Goal: Task Accomplishment & Management: Complete application form

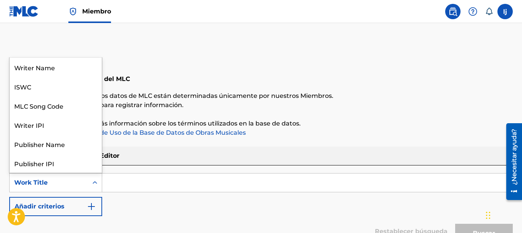
click at [55, 177] on div "Work Title" at bounding box center [49, 182] width 78 height 15
click at [48, 66] on div "Writer Name" at bounding box center [56, 67] width 92 height 19
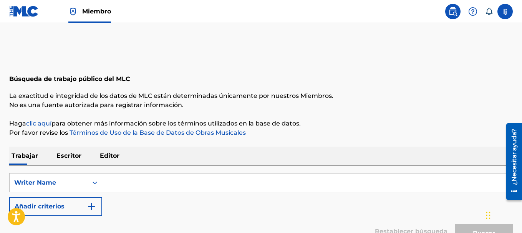
click at [132, 185] on input "Formulario de búsqueda" at bounding box center [307, 183] width 410 height 18
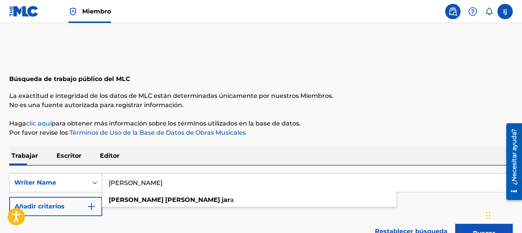
type input "[PERSON_NAME]"
click at [455, 224] on button "Buscar" at bounding box center [484, 233] width 58 height 19
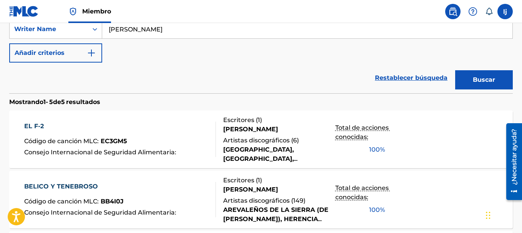
scroll to position [192, 0]
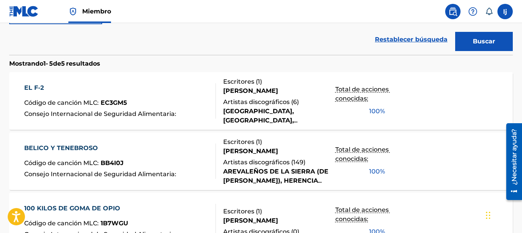
click at [48, 147] on font "BELICO Y TENEBROSO" at bounding box center [61, 147] width 74 height 7
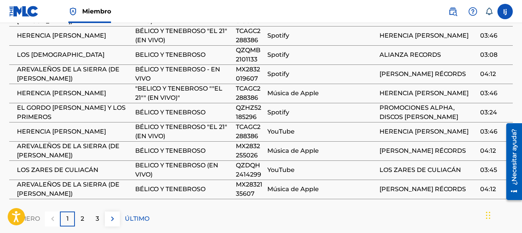
scroll to position [609, 0]
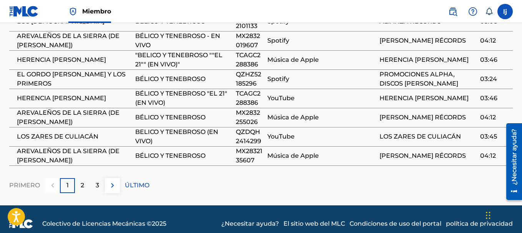
click at [82, 182] on font "2" at bounding box center [82, 185] width 3 height 7
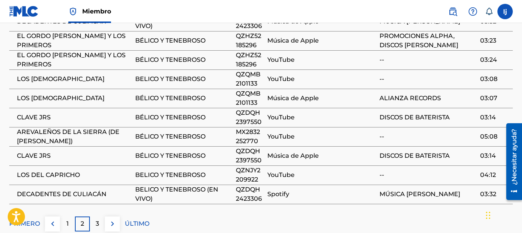
scroll to position [456, 0]
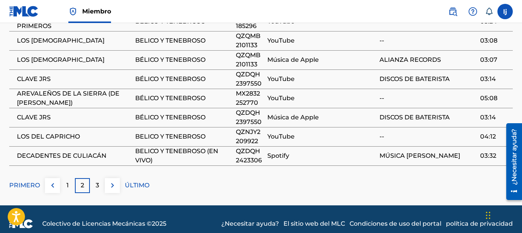
click at [98, 178] on div "3" at bounding box center [97, 185] width 15 height 15
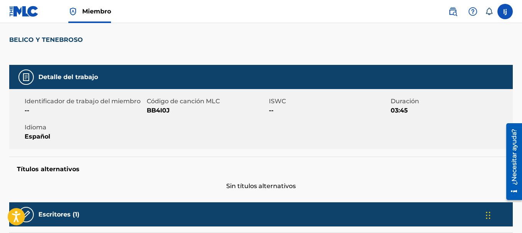
scroll to position [0, 0]
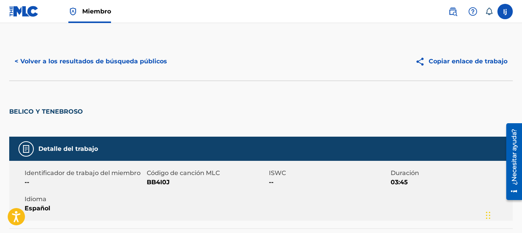
click at [50, 62] on font "< Volver a los resultados de búsqueda públicos" at bounding box center [91, 61] width 152 height 7
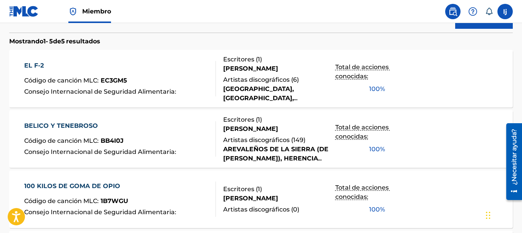
scroll to position [61, 0]
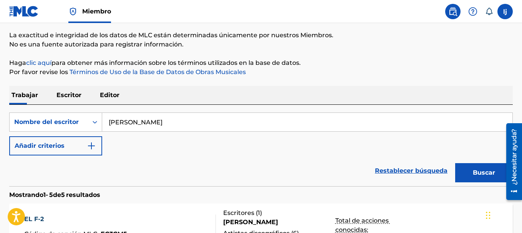
click at [152, 119] on input "[PERSON_NAME]" at bounding box center [307, 122] width 410 height 18
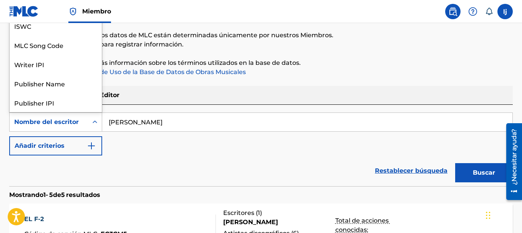
click at [75, 122] on font "Nombre del escritor" at bounding box center [46, 121] width 64 height 7
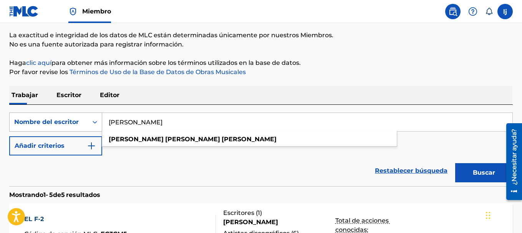
drag, startPoint x: 178, startPoint y: 120, endPoint x: 58, endPoint y: 120, distance: 120.9
click at [58, 120] on div "Búsqueda con criterios 93dcf732-97c0-419b-a926-f29ed951521d Nombre del escritor…" at bounding box center [260, 121] width 503 height 19
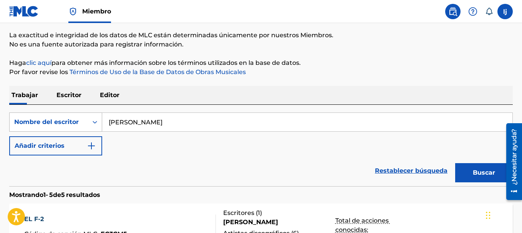
click at [455, 163] on button "Buscar" at bounding box center [484, 172] width 58 height 19
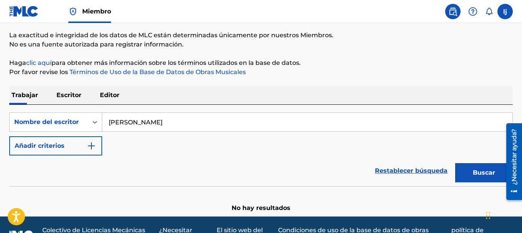
click at [132, 125] on input "[PERSON_NAME]" at bounding box center [307, 122] width 410 height 18
click at [133, 126] on input "[PERSON_NAME]" at bounding box center [307, 122] width 410 height 18
click at [132, 122] on input "[PERSON_NAME]" at bounding box center [307, 122] width 410 height 18
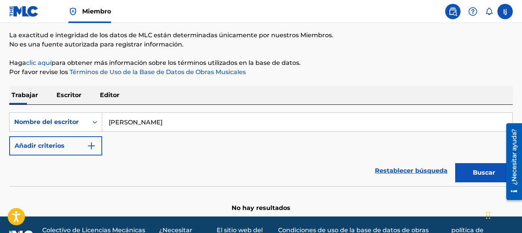
click at [132, 122] on input "[PERSON_NAME]" at bounding box center [307, 122] width 410 height 18
click at [142, 122] on input "[PERSON_NAME]" at bounding box center [307, 122] width 410 height 18
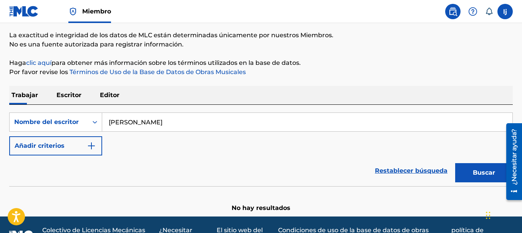
click at [145, 122] on input "[PERSON_NAME]" at bounding box center [307, 122] width 410 height 18
click at [455, 163] on button "Buscar" at bounding box center [484, 172] width 58 height 19
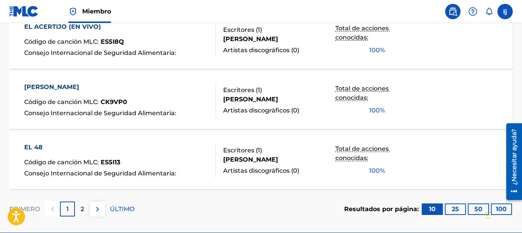
scroll to position [711, 0]
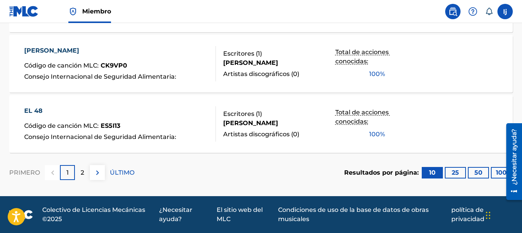
click at [85, 171] on div "2" at bounding box center [82, 172] width 15 height 15
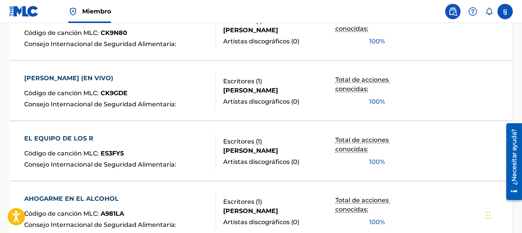
scroll to position [70, 0]
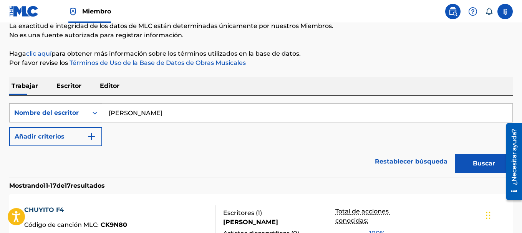
drag, startPoint x: 165, startPoint y: 110, endPoint x: 25, endPoint y: 112, distance: 140.1
click at [26, 112] on div "Búsqueda con criterios 93dcf732-97c0-419b-a926-f29ed951521d Nombre del escritor…" at bounding box center [260, 112] width 503 height 19
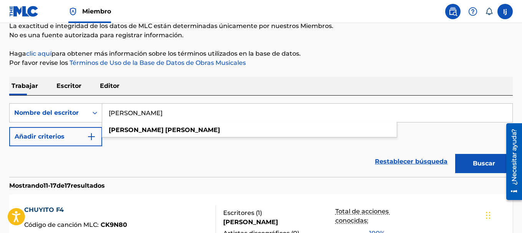
click at [455, 154] on button "Buscar" at bounding box center [484, 163] width 58 height 19
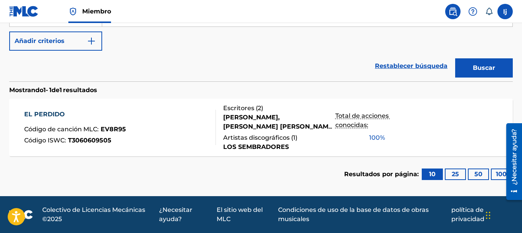
scroll to position [12, 0]
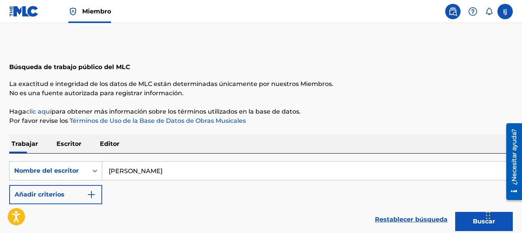
drag, startPoint x: 175, startPoint y: 166, endPoint x: 45, endPoint y: 167, distance: 129.7
click at [45, 167] on div "Búsqueda con criterios 93dcf732-97c0-419b-a926-f29ed951521d Nombre del escritor…" at bounding box center [260, 170] width 503 height 19
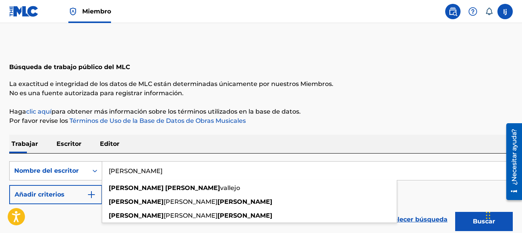
type input "[PERSON_NAME]"
click at [455, 212] on button "Buscar" at bounding box center [484, 221] width 58 height 19
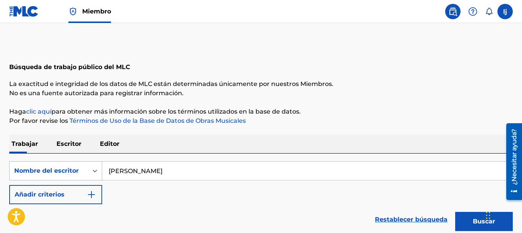
drag, startPoint x: 143, startPoint y: 172, endPoint x: 73, endPoint y: 172, distance: 69.9
click at [73, 172] on div "Búsqueda con criterios 93dcf732-97c0-419b-a926-f29ed951521d Nombre del escritor…" at bounding box center [260, 170] width 503 height 19
click at [455, 212] on button "Buscar" at bounding box center [484, 221] width 58 height 19
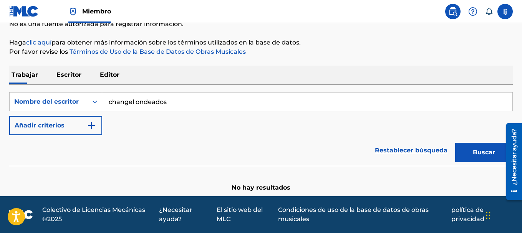
click at [126, 106] on input "changel ondeados" at bounding box center [307, 102] width 410 height 18
click at [127, 105] on input "changel ondeados" at bounding box center [307, 102] width 410 height 18
click at [119, 103] on input "changel ondeados" at bounding box center [307, 102] width 410 height 18
click at [122, 101] on input "changel ondeados" at bounding box center [307, 102] width 410 height 18
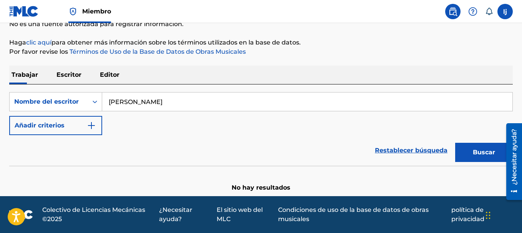
click at [455, 143] on button "Buscar" at bounding box center [484, 152] width 58 height 19
click at [144, 102] on input "[PERSON_NAME]" at bounding box center [307, 102] width 410 height 18
type input "h"
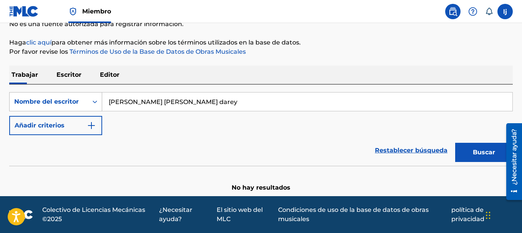
drag, startPoint x: 121, startPoint y: 102, endPoint x: 92, endPoint y: 101, distance: 28.4
click at [92, 102] on div "Búsqueda con criterios 93dcf732-97c0-419b-a926-f29ed951521d Nombre del [PERSON_…" at bounding box center [260, 101] width 503 height 19
click at [455, 143] on button "Buscar" at bounding box center [484, 152] width 58 height 19
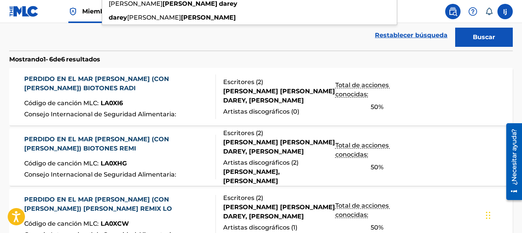
scroll to position [43, 0]
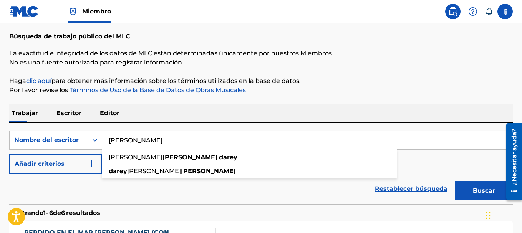
click at [175, 138] on input "[PERSON_NAME]" at bounding box center [307, 140] width 410 height 18
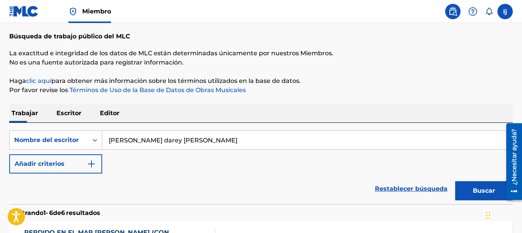
click at [455, 181] on button "Buscar" at bounding box center [484, 190] width 58 height 19
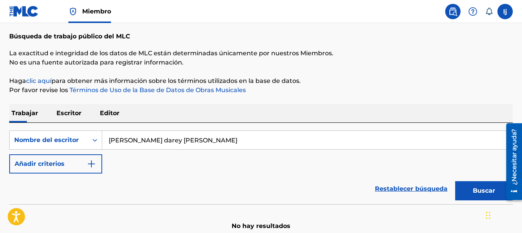
click at [152, 142] on input "[PERSON_NAME] darey [PERSON_NAME]" at bounding box center [307, 140] width 410 height 18
click at [154, 142] on input "[PERSON_NAME] darey [PERSON_NAME]" at bounding box center [307, 140] width 410 height 18
click at [157, 141] on input "[PERSON_NAME] darey [PERSON_NAME]" at bounding box center [307, 140] width 410 height 18
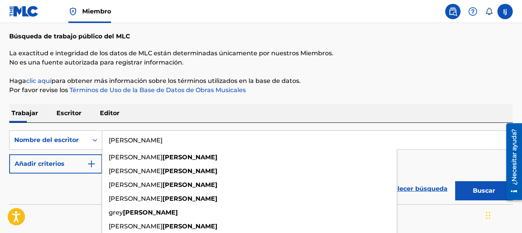
click at [194, 140] on input "[PERSON_NAME]" at bounding box center [307, 140] width 410 height 18
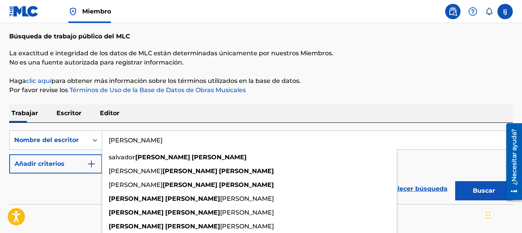
click at [455, 181] on button "Buscar" at bounding box center [484, 190] width 58 height 19
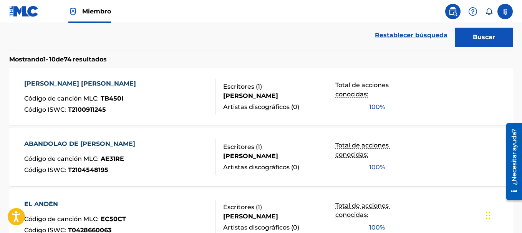
scroll to position [273, 0]
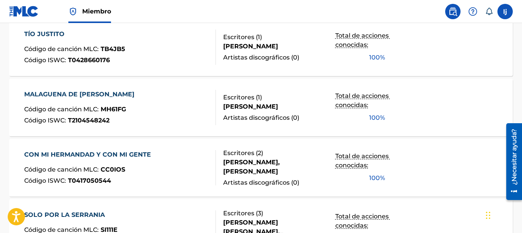
drag, startPoint x: 119, startPoint y: 122, endPoint x: 92, endPoint y: 100, distance: 35.2
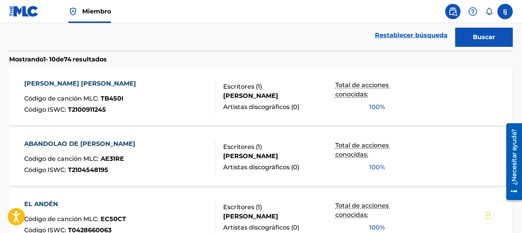
scroll to position [43, 0]
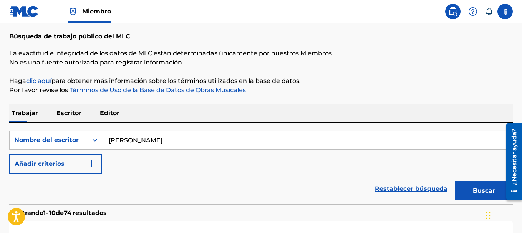
click at [111, 140] on input "[PERSON_NAME]" at bounding box center [307, 140] width 410 height 18
type input "[PERSON_NAME]"
click at [455, 181] on button "Buscar" at bounding box center [484, 190] width 58 height 19
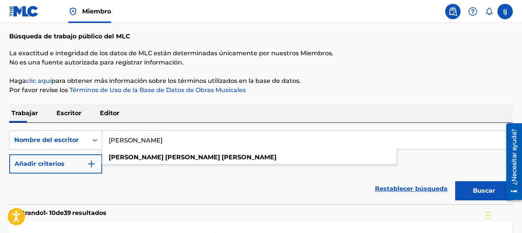
click at [213, 193] on div "Restablecer búsqueda Buscar" at bounding box center [260, 189] width 503 height 31
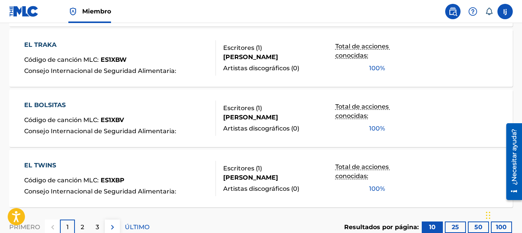
scroll to position [711, 0]
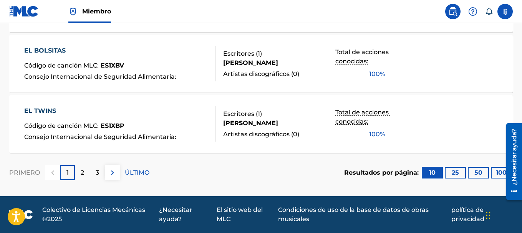
click at [76, 174] on div "2" at bounding box center [82, 172] width 15 height 15
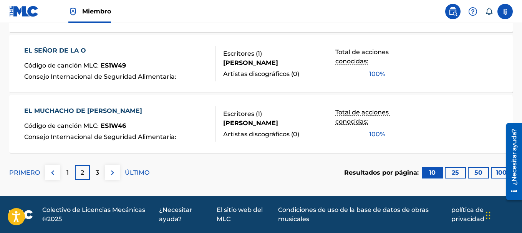
click at [98, 174] on font "3" at bounding box center [97, 172] width 3 height 7
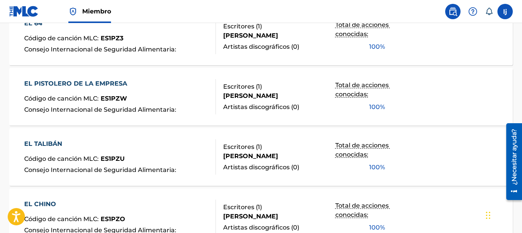
scroll to position [481, 0]
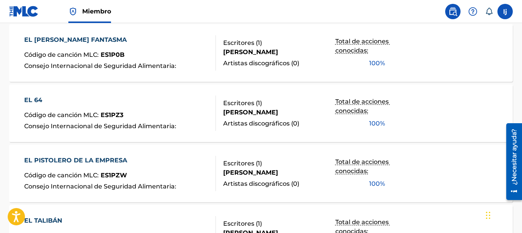
click at [92, 159] on font "EL PISTOLERO DE LA EMPRESA" at bounding box center [75, 160] width 103 height 7
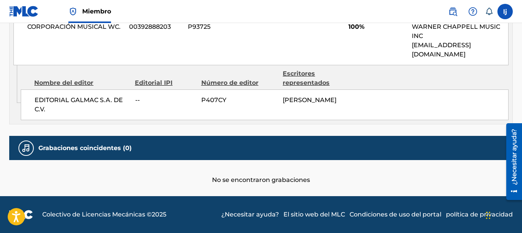
scroll to position [327, 0]
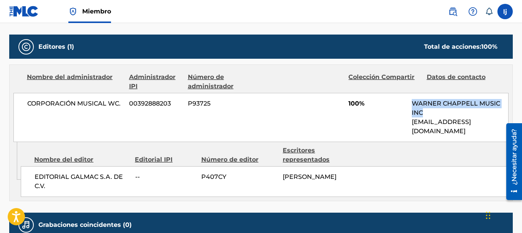
drag, startPoint x: 415, startPoint y: 102, endPoint x: 494, endPoint y: 114, distance: 79.5
click at [496, 114] on p "WARNER CHAPPELL MUSIC INC" at bounding box center [460, 108] width 96 height 18
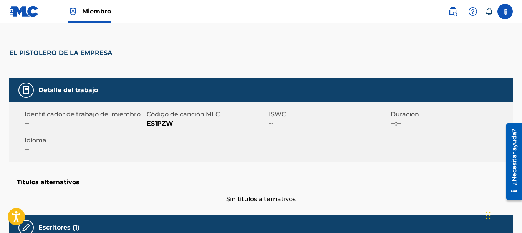
scroll to position [0, 0]
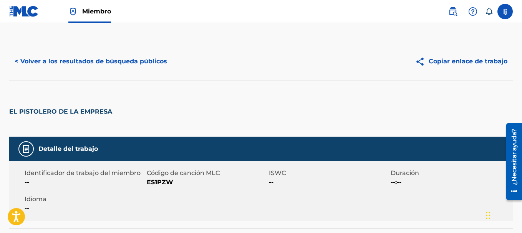
click at [94, 58] on font "< Volver a los resultados de búsqueda públicos" at bounding box center [91, 61] width 152 height 7
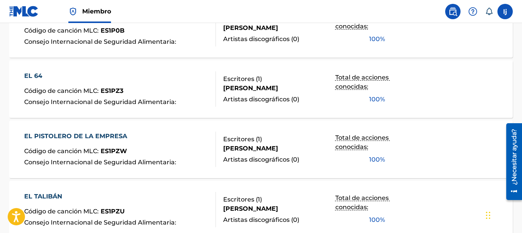
scroll to position [467, 0]
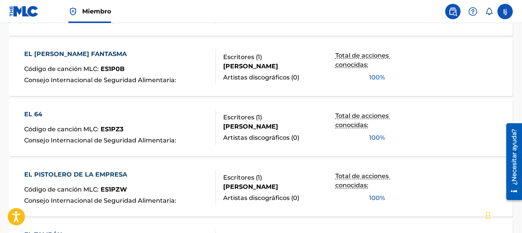
click at [33, 115] on font "EL 64" at bounding box center [33, 114] width 18 height 7
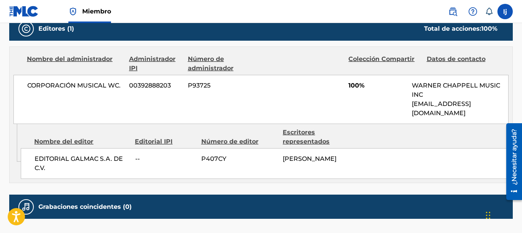
scroll to position [404, 0]
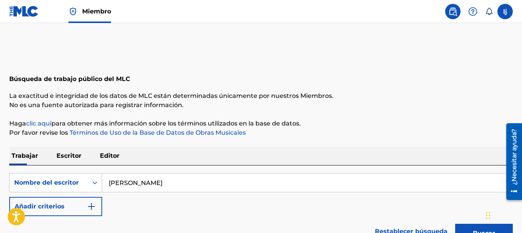
drag, startPoint x: 170, startPoint y: 183, endPoint x: 0, endPoint y: 166, distance: 171.3
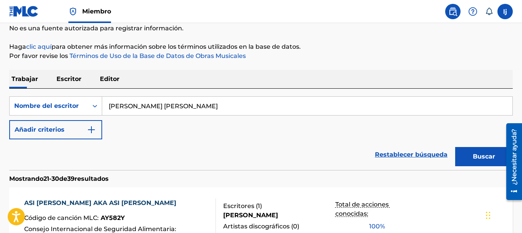
scroll to position [115, 0]
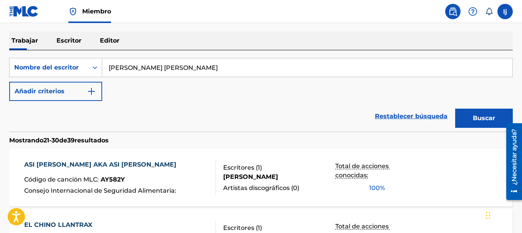
type input "[PERSON_NAME] [PERSON_NAME]"
click at [479, 116] on font "Buscar" at bounding box center [484, 117] width 22 height 7
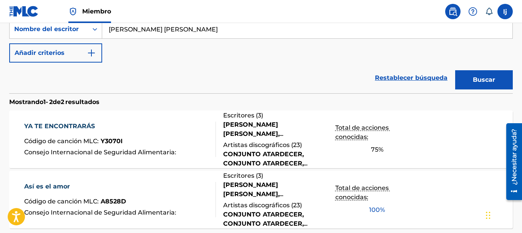
scroll to position [192, 0]
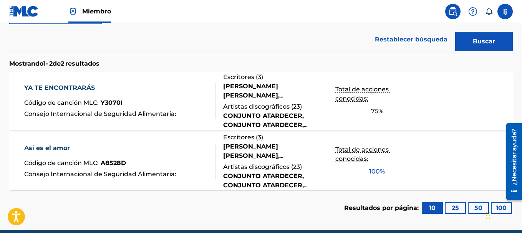
click at [48, 90] on font "YA TE ENCONTRARÁS" at bounding box center [59, 87] width 71 height 7
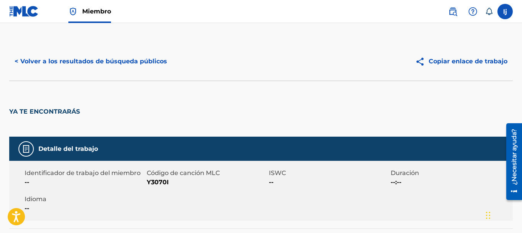
click at [48, 54] on button "< Volver a los resultados de búsqueda públicos" at bounding box center [90, 61] width 163 height 19
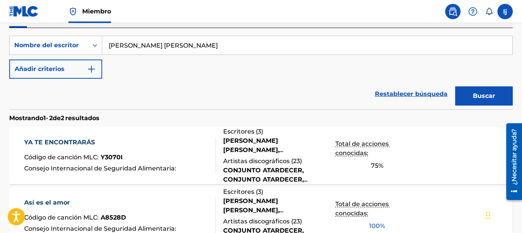
scroll to position [99, 0]
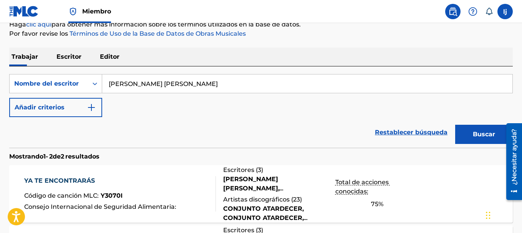
drag, startPoint x: 157, startPoint y: 84, endPoint x: 369, endPoint y: 78, distance: 211.2
click at [352, 83] on input "[PERSON_NAME] [PERSON_NAME]" at bounding box center [307, 83] width 410 height 18
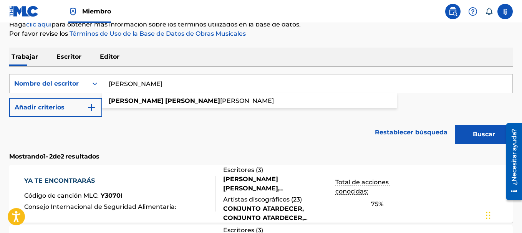
type input "[PERSON_NAME]"
click at [455, 125] on button "Buscar" at bounding box center [484, 134] width 58 height 19
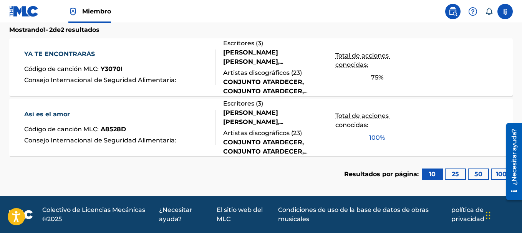
scroll to position [72, 0]
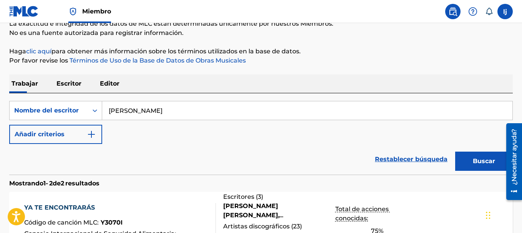
drag, startPoint x: 177, startPoint y: 109, endPoint x: 0, endPoint y: 96, distance: 177.0
click at [0, 98] on div "Búsqueda de trabajo público del MLC La exactitud e integridad de los datos de M…" at bounding box center [261, 158] width 522 height 376
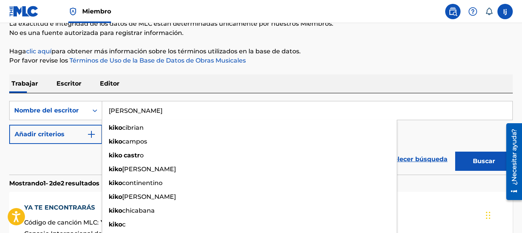
type input "[PERSON_NAME]"
click at [455, 152] on button "Buscar" at bounding box center [484, 161] width 58 height 19
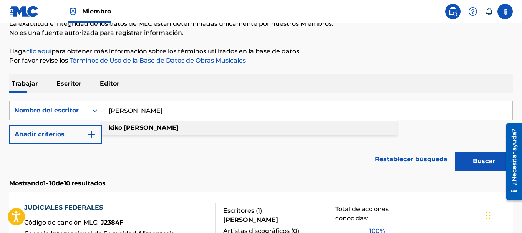
click at [136, 129] on strong "[PERSON_NAME]" at bounding box center [151, 127] width 55 height 7
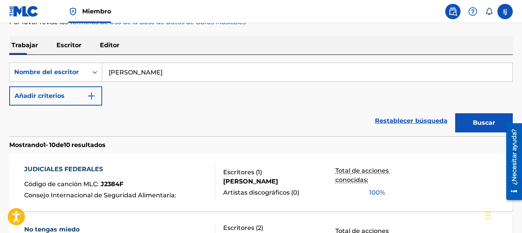
scroll to position [149, 0]
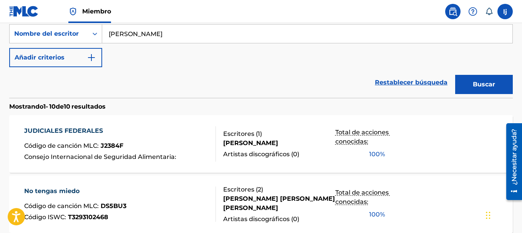
click at [83, 131] on font "JUDICIALES FEDERALES" at bounding box center [63, 130] width 79 height 7
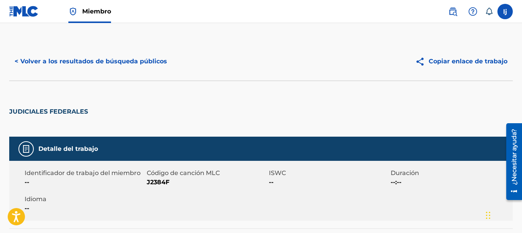
click at [90, 60] on font "< Volver a los resultados de búsqueda públicos" at bounding box center [91, 61] width 152 height 7
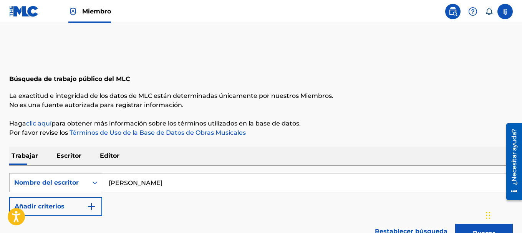
drag, startPoint x: 176, startPoint y: 188, endPoint x: 21, endPoint y: 188, distance: 154.3
click at [22, 188] on div "Búsqueda con criterios 93dcf732-97c0-419b-a926-f29ed951521d Nombre del escritor…" at bounding box center [260, 182] width 503 height 19
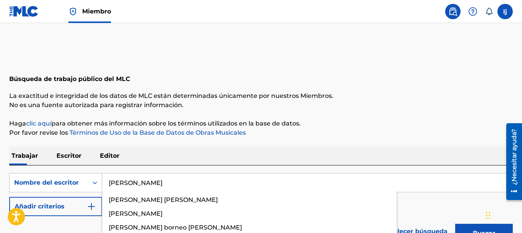
click at [455, 224] on button "Buscar" at bounding box center [484, 233] width 58 height 19
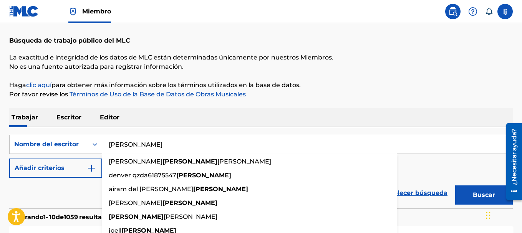
scroll to position [115, 0]
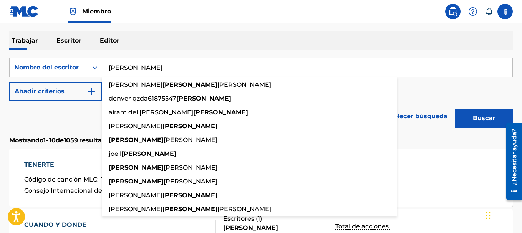
click at [474, 121] on font "Buscar" at bounding box center [484, 117] width 22 height 7
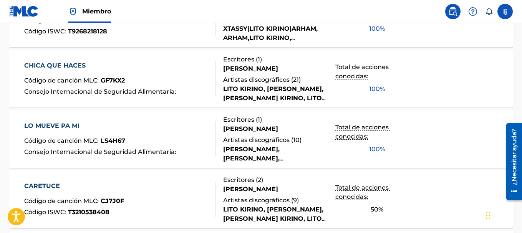
scroll to position [691, 0]
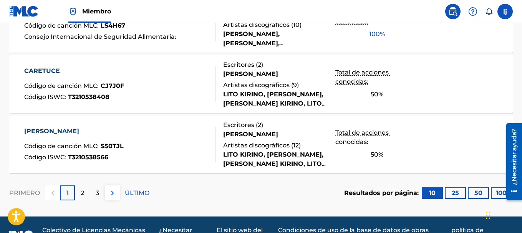
click at [86, 194] on div "2" at bounding box center [82, 192] width 15 height 15
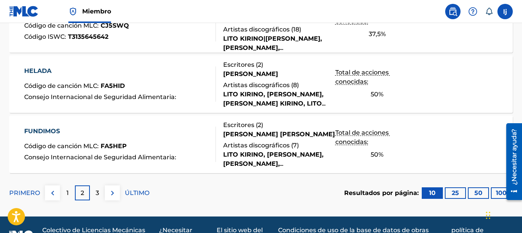
click at [96, 192] on font "3" at bounding box center [97, 192] width 3 height 7
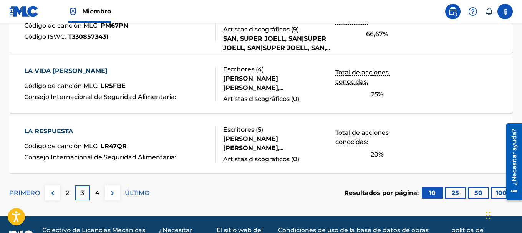
click at [101, 194] on div "4" at bounding box center [97, 192] width 15 height 15
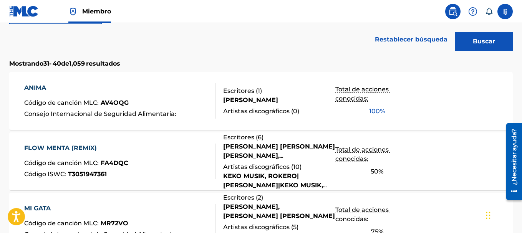
scroll to position [0, 0]
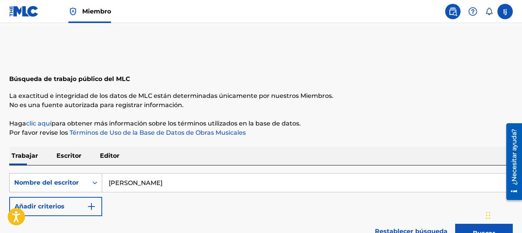
drag, startPoint x: 51, startPoint y: 180, endPoint x: 19, endPoint y: 180, distance: 31.9
click at [20, 180] on div "Búsqueda con criterios 93dcf732-97c0-419b-a926-f29ed951521d Nombre del [PERSON_…" at bounding box center [260, 182] width 503 height 19
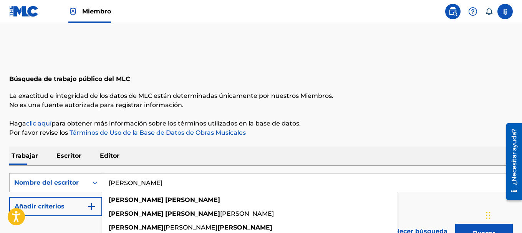
type input "[PERSON_NAME]"
click at [455, 224] on button "Buscar" at bounding box center [484, 233] width 58 height 19
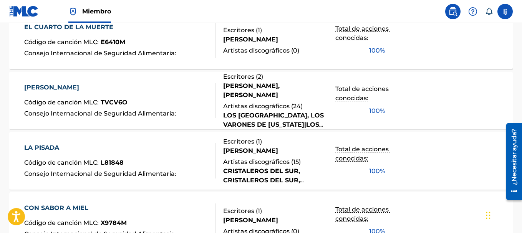
scroll to position [653, 0]
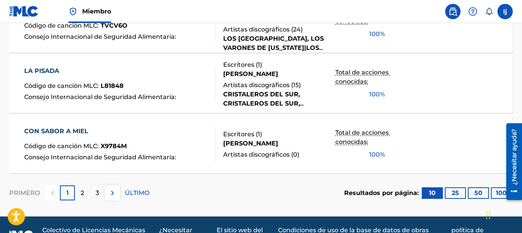
click at [84, 193] on p "2" at bounding box center [82, 192] width 3 height 9
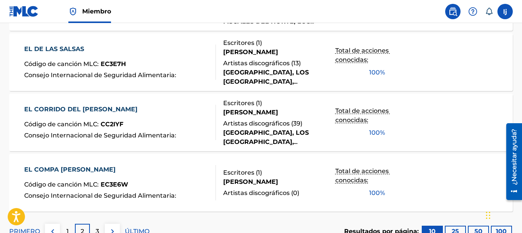
scroll to position [711, 0]
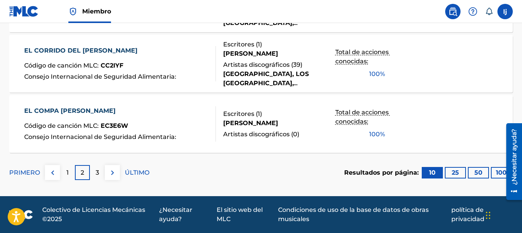
click at [101, 173] on div "3" at bounding box center [97, 172] width 15 height 15
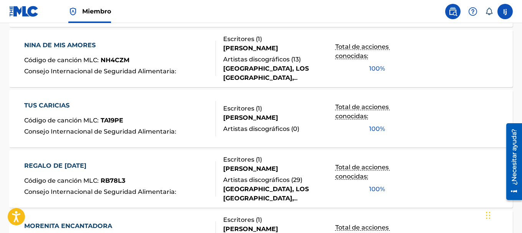
scroll to position [635, 0]
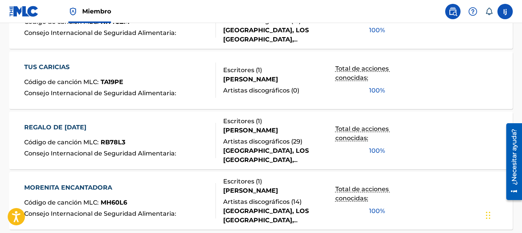
click at [79, 128] on font "REGALO DE [DATE]" at bounding box center [55, 127] width 62 height 7
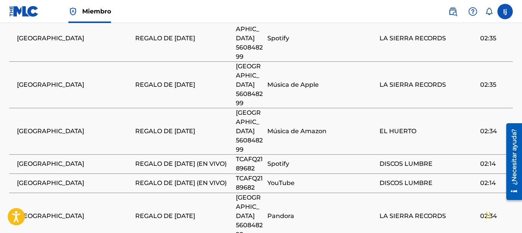
scroll to position [717, 0]
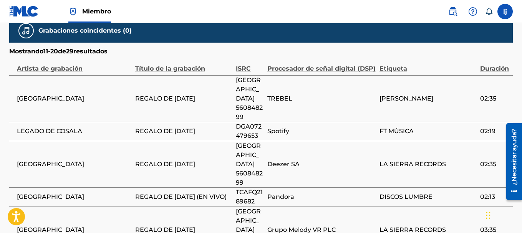
scroll to position [699, 0]
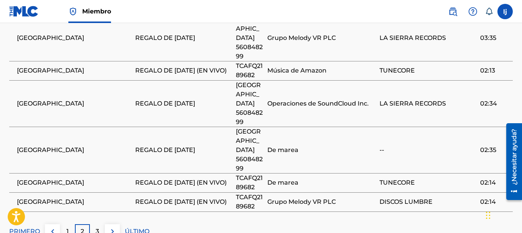
click at [98, 228] on font "3" at bounding box center [97, 231] width 3 height 7
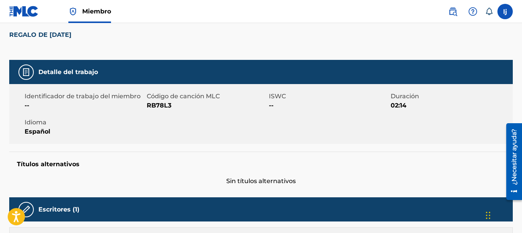
scroll to position [0, 0]
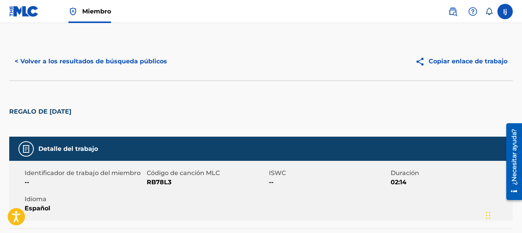
click at [105, 58] on font "< Volver a los resultados de búsqueda públicos" at bounding box center [91, 61] width 152 height 7
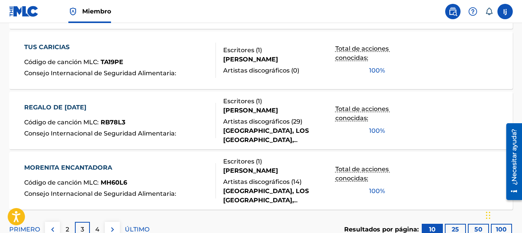
scroll to position [659, 0]
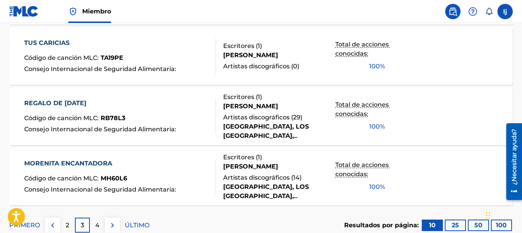
click at [60, 102] on font "REGALO DE [DATE]" at bounding box center [55, 102] width 62 height 7
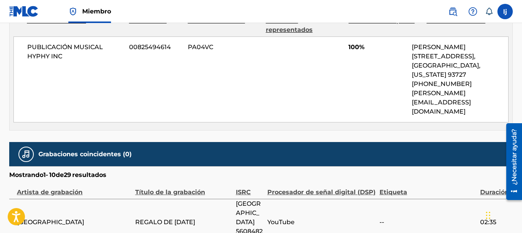
scroll to position [307, 0]
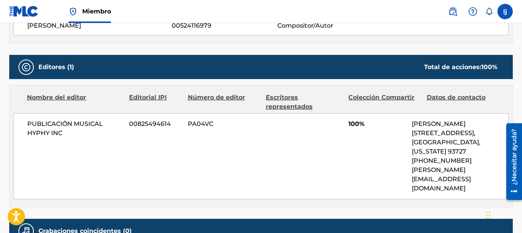
click at [148, 124] on font "00825494614" at bounding box center [150, 123] width 42 height 7
click at [150, 123] on font "00825494614" at bounding box center [150, 123] width 42 height 7
click at [147, 124] on font "00825494614" at bounding box center [150, 123] width 42 height 7
click at [147, 123] on font "00825494614" at bounding box center [150, 123] width 42 height 7
click at [150, 121] on font "00825494614" at bounding box center [150, 123] width 42 height 7
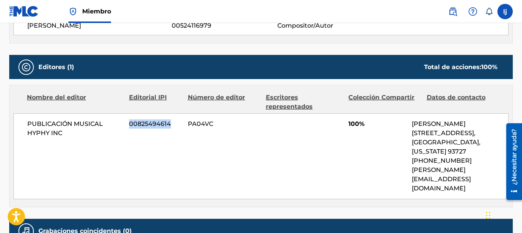
click at [150, 120] on font "00825494614" at bounding box center [150, 123] width 42 height 7
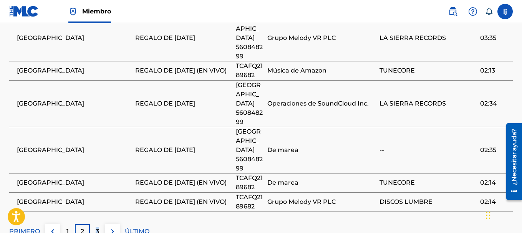
click at [97, 228] on font "3" at bounding box center [97, 231] width 3 height 7
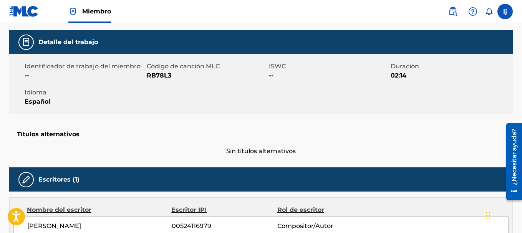
scroll to position [0, 0]
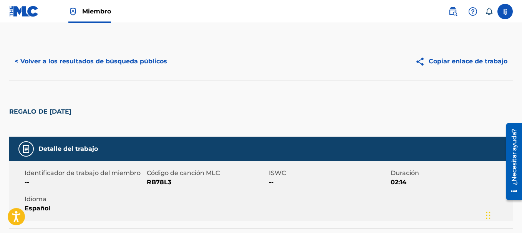
click at [57, 59] on font "< Volver a los resultados de búsqueda públicos" at bounding box center [91, 61] width 152 height 7
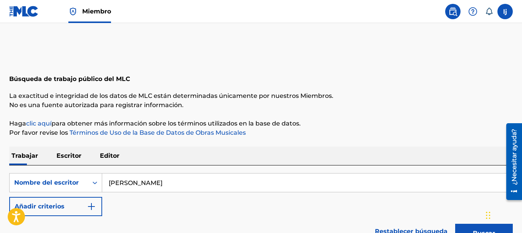
click at [113, 151] on p "Editor" at bounding box center [110, 156] width 24 height 18
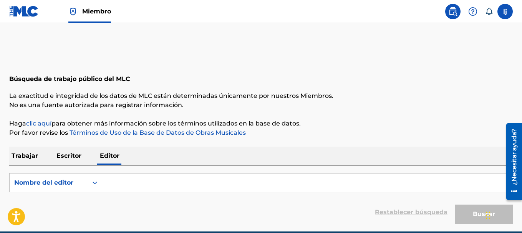
click at [119, 186] on input "Formulario de búsqueda" at bounding box center [307, 183] width 410 height 18
click at [86, 186] on div "Nombre del editor" at bounding box center [49, 182] width 78 height 15
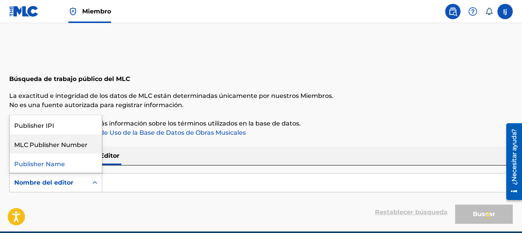
click at [65, 149] on div "MLC Publisher Number" at bounding box center [56, 143] width 92 height 19
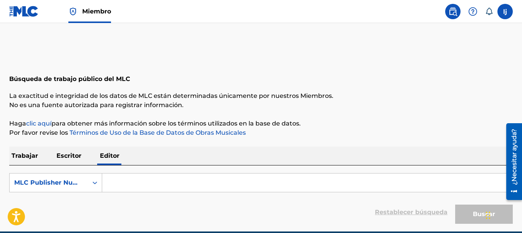
click at [123, 185] on input "Formulario de búsqueda" at bounding box center [307, 183] width 410 height 18
paste input "00825494614"
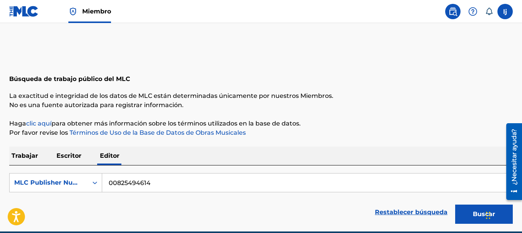
type input "00825494614"
click at [474, 213] on font "Buscar" at bounding box center [484, 213] width 22 height 7
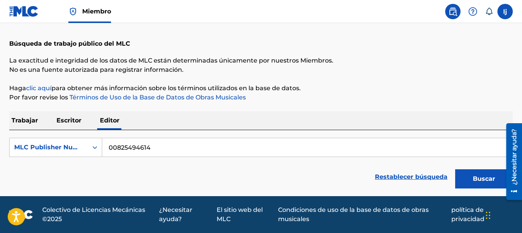
click at [31, 126] on p "Trabajar" at bounding box center [24, 120] width 31 height 18
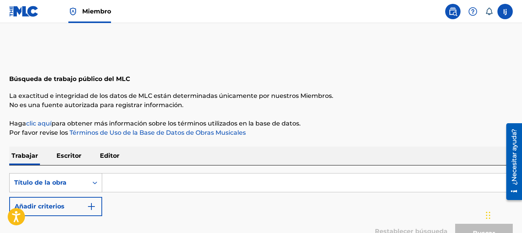
click at [40, 177] on div "Título de la obra" at bounding box center [49, 182] width 78 height 15
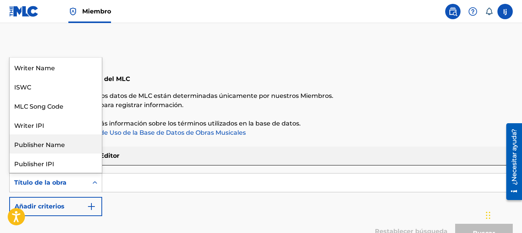
scroll to position [38, 0]
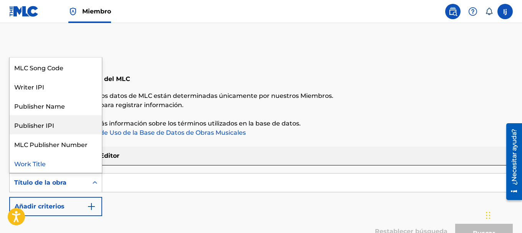
click at [52, 127] on div "Publisher IPI" at bounding box center [56, 124] width 92 height 19
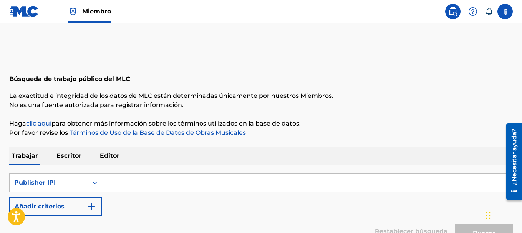
click at [131, 181] on input "Formulario de búsqueda" at bounding box center [307, 183] width 410 height 18
paste input "00825494614"
type input "00825494614"
click at [476, 228] on button "Buscar" at bounding box center [484, 233] width 58 height 19
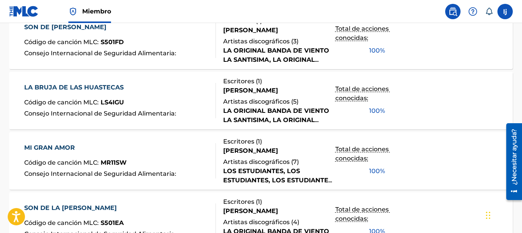
scroll to position [711, 0]
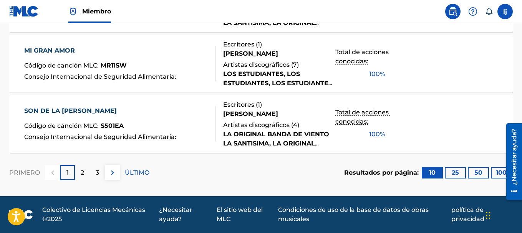
click at [94, 171] on div "3" at bounding box center [97, 172] width 15 height 15
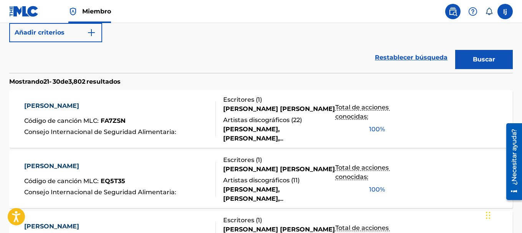
scroll to position [20, 0]
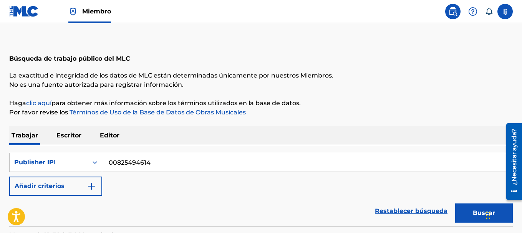
click at [156, 166] on input "00825494614" at bounding box center [307, 162] width 410 height 18
click at [157, 166] on input "00825494614" at bounding box center [307, 162] width 410 height 18
click at [81, 162] on div "Publisher IPI" at bounding box center [48, 162] width 69 height 9
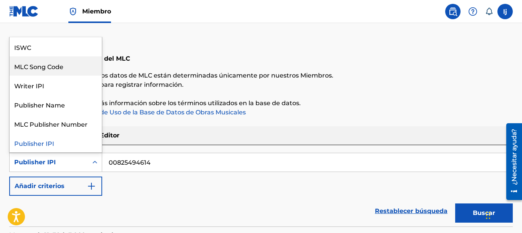
scroll to position [0, 0]
click at [54, 73] on div "Writer Name" at bounding box center [56, 65] width 92 height 19
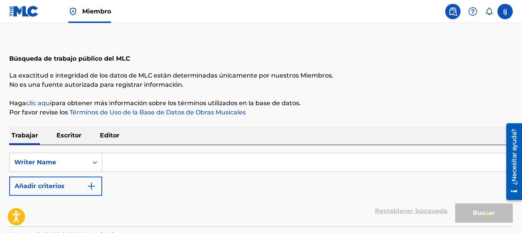
click at [118, 164] on input "Formulario de búsqueda" at bounding box center [307, 162] width 410 height 18
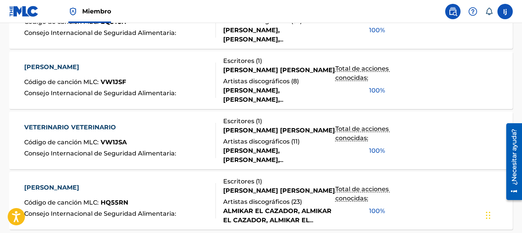
scroll to position [711, 0]
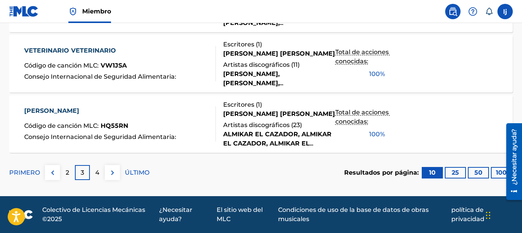
click at [95, 177] on p "4" at bounding box center [97, 172] width 4 height 9
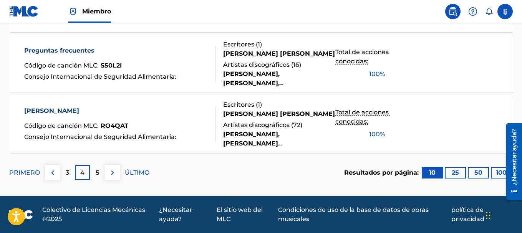
click at [101, 174] on div "5" at bounding box center [97, 172] width 15 height 15
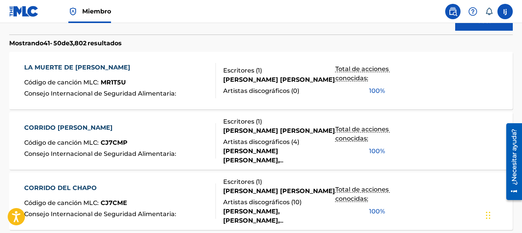
scroll to position [0, 0]
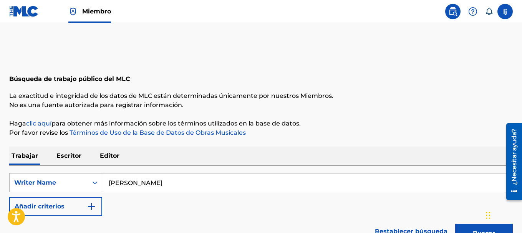
drag, startPoint x: 159, startPoint y: 179, endPoint x: 53, endPoint y: 174, distance: 106.1
click at [54, 174] on div "SearchWithCriteria4cd078f3-4f5c-47eb-80fd-eeb77ad96530 Writer Name [PERSON_NAME]" at bounding box center [260, 182] width 503 height 19
click at [455, 224] on button "Buscar" at bounding box center [484, 233] width 58 height 19
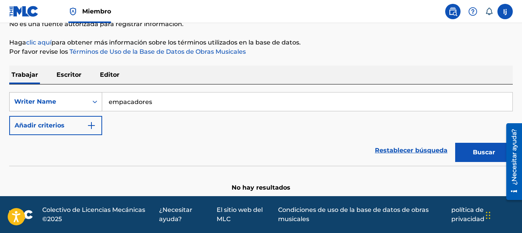
drag, startPoint x: 156, startPoint y: 104, endPoint x: 36, endPoint y: 99, distance: 120.3
click at [36, 100] on div "SearchWithCriteria4cd078f3-4f5c-47eb-80fd-eeb77ad96530 Writer Name empacadores" at bounding box center [260, 101] width 503 height 19
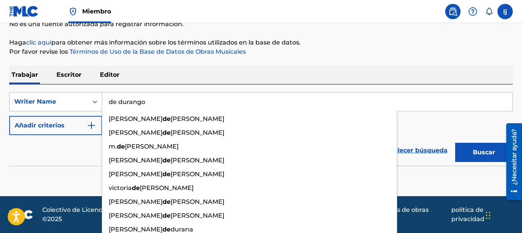
click at [455, 143] on button "Buscar" at bounding box center [484, 152] width 58 height 19
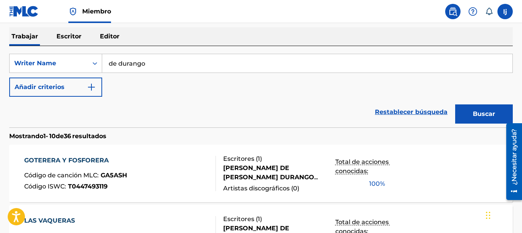
scroll to position [43, 0]
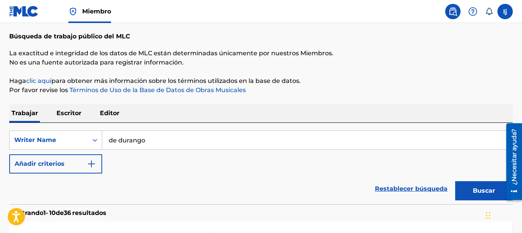
drag, startPoint x: 172, startPoint y: 139, endPoint x: 0, endPoint y: 123, distance: 172.7
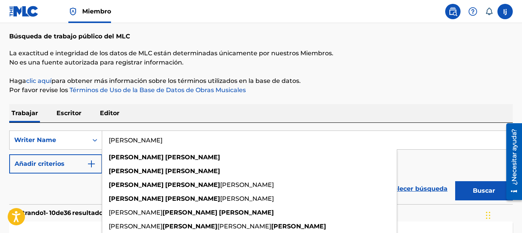
type input "[PERSON_NAME]"
click at [455, 181] on button "Buscar" at bounding box center [484, 190] width 58 height 19
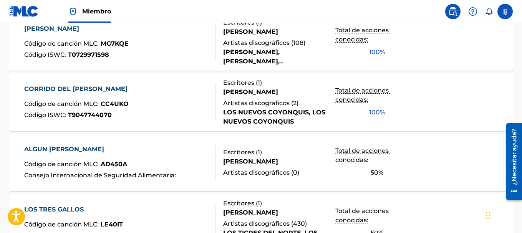
scroll to position [350, 0]
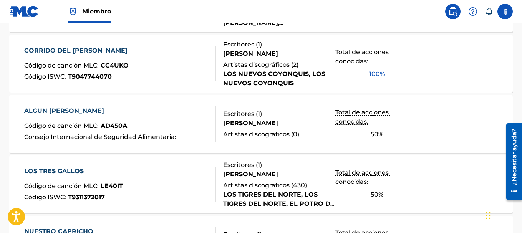
click at [40, 169] on font "LOS TRES GALLOS" at bounding box center [53, 170] width 59 height 7
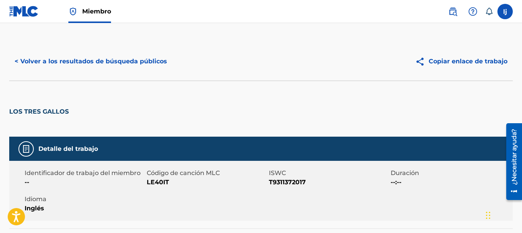
click at [46, 64] on font "< Volver a los resultados de búsqueda públicos" at bounding box center [91, 61] width 152 height 7
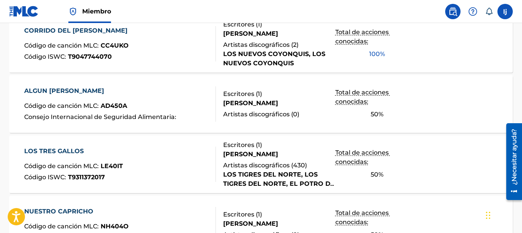
scroll to position [374, 0]
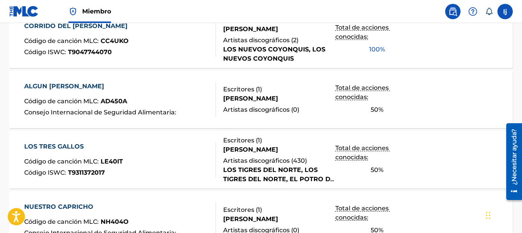
click at [504, 12] on label at bounding box center [504, 11] width 15 height 15
click at [505, 12] on input "[PERSON_NAME] [PERSON_NAME] [PERSON_NAME][EMAIL_ADDRESS][DOMAIN_NAME] Notificat…" at bounding box center [505, 12] width 0 height 0
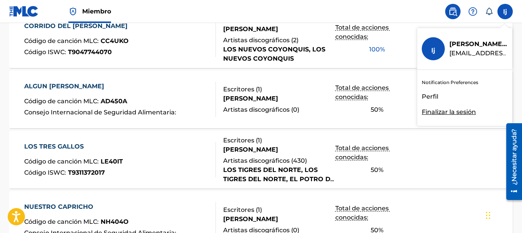
click at [426, 97] on font "Perfil" at bounding box center [429, 96] width 17 height 7
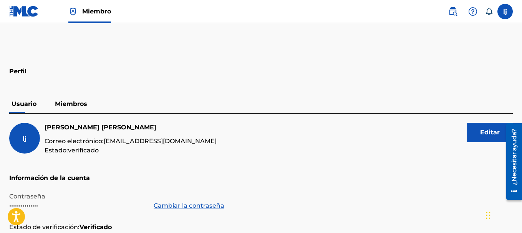
click at [83, 104] on font "Miembros" at bounding box center [71, 103] width 32 height 7
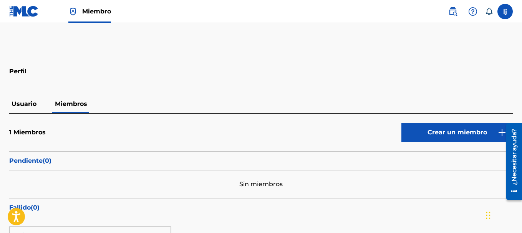
click at [448, 135] on font "Crear un miembro" at bounding box center [456, 132] width 59 height 7
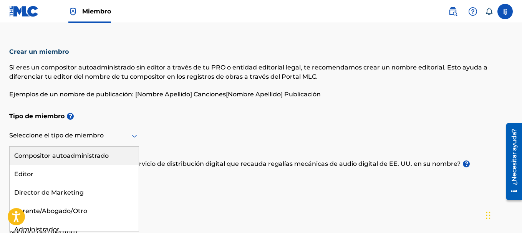
scroll to position [2, 0]
click at [73, 141] on div "Seleccione el tipo de miembro" at bounding box center [74, 135] width 130 height 22
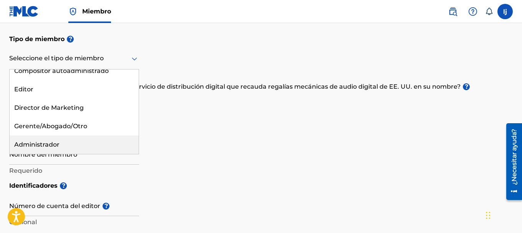
scroll to position [0, 0]
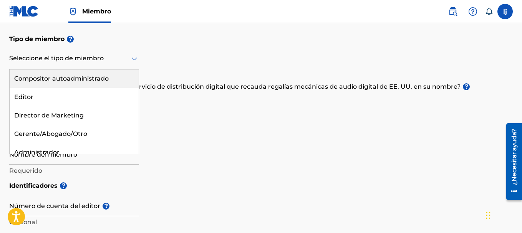
click at [91, 80] on font "Compositor autoadministrado" at bounding box center [61, 78] width 94 height 7
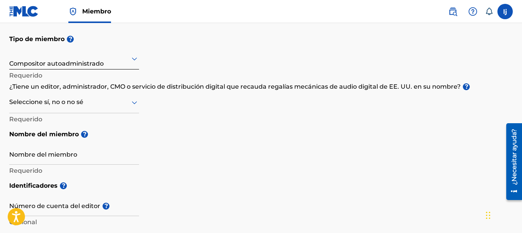
click at [104, 104] on div at bounding box center [74, 103] width 130 height 10
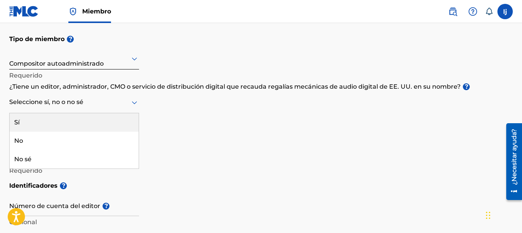
click at [48, 127] on div "Sí" at bounding box center [74, 122] width 129 height 18
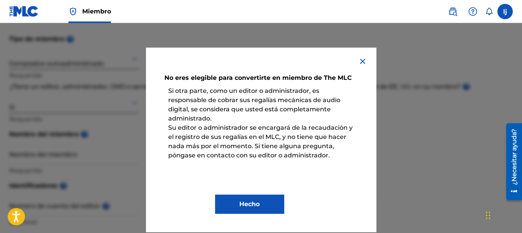
click at [253, 202] on font "Hecho" at bounding box center [249, 203] width 20 height 7
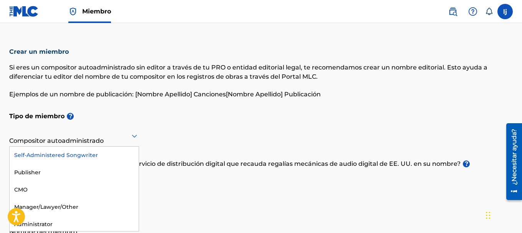
click at [104, 138] on div at bounding box center [74, 136] width 130 height 10
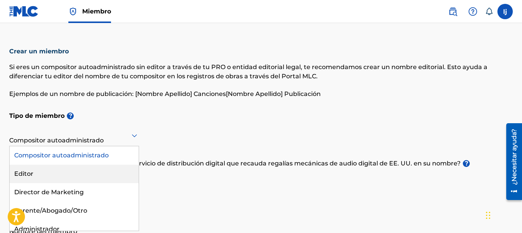
click at [92, 173] on div "Editor" at bounding box center [74, 174] width 129 height 18
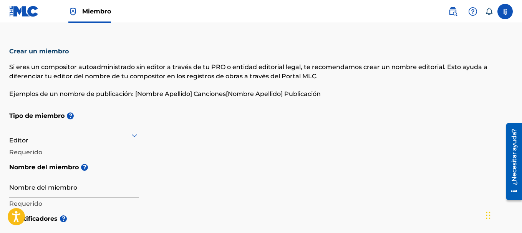
scroll to position [41, 0]
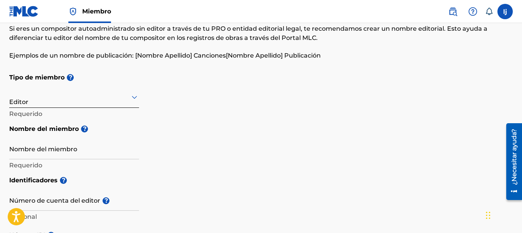
click at [40, 149] on input "Nombre del miembro" at bounding box center [74, 148] width 130 height 22
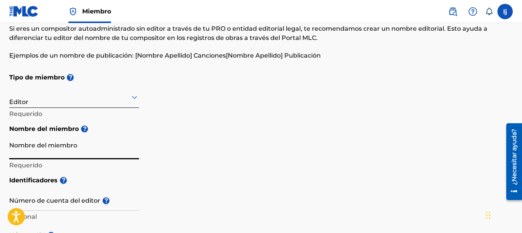
type input "[PERSON_NAME] [PERSON_NAME]"
type input "[GEOGRAPHIC_DATA]"
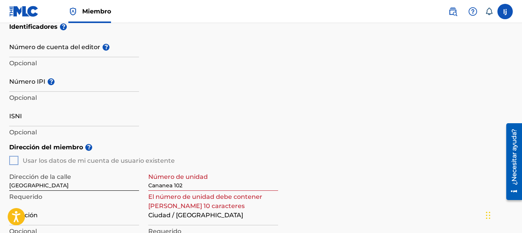
scroll to position [233, 0]
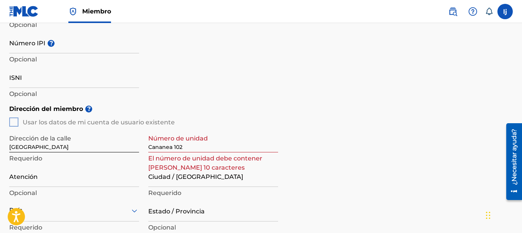
click at [15, 123] on div "Dirección del miembro ? Usar los datos de mi cuenta de usuario existente Direcc…" at bounding box center [260, 189] width 503 height 176
click at [17, 121] on div "Dirección del miembro ? Usar los datos de mi cuenta de usuario existente Direcc…" at bounding box center [260, 189] width 503 height 176
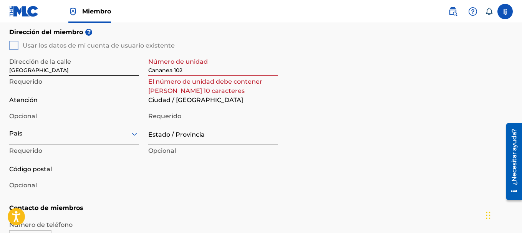
click at [174, 73] on input "Cananea 102" at bounding box center [213, 65] width 130 height 22
drag, startPoint x: 188, startPoint y: 70, endPoint x: 177, endPoint y: 70, distance: 10.4
click at [175, 70] on input "Cananea 102" at bounding box center [213, 65] width 130 height 22
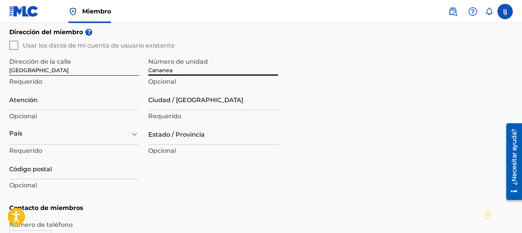
type input "Cananea"
click at [69, 104] on input "Atención" at bounding box center [74, 99] width 130 height 22
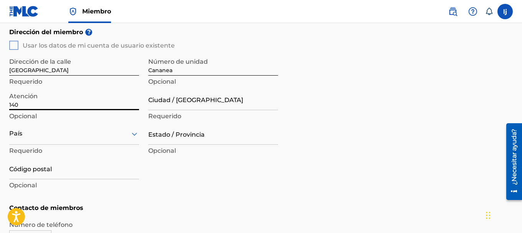
type input "140"
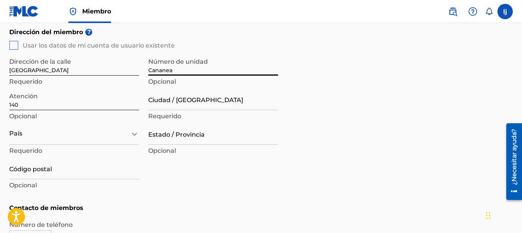
drag, startPoint x: 175, startPoint y: 71, endPoint x: 45, endPoint y: 69, distance: 130.5
click at [45, 70] on div "Dirección de la calle Durango Requerido Número de unidad Cananea Opcional Atenc…" at bounding box center [143, 123] width 269 height 146
type input "102"
drag, startPoint x: 56, startPoint y: 71, endPoint x: 0, endPoint y: 72, distance: 55.7
click at [0, 72] on div "Crear un miembro Si eres un compositor autoadministrado sin editor a través de …" at bounding box center [261, 20] width 522 height 574
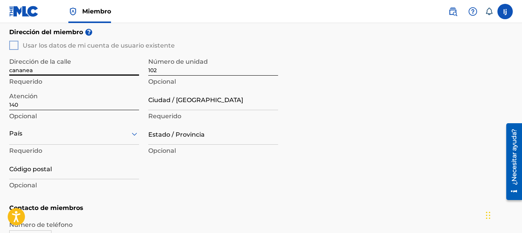
type input "cananea"
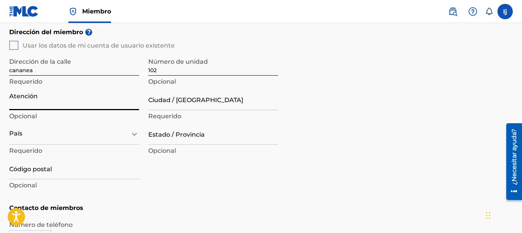
click at [167, 104] on input "Ciudad / [GEOGRAPHIC_DATA]" at bounding box center [213, 99] width 130 height 22
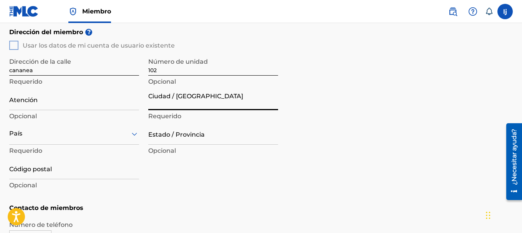
type input "[GEOGRAPHIC_DATA]"
type input "[PERSON_NAME] [PERSON_NAME]"
type input "[GEOGRAPHIC_DATA]"
type input "Dgo."
type input "34000"
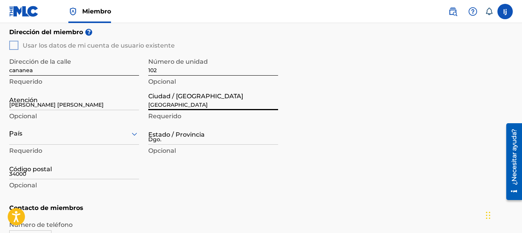
type input "618"
type input "1328162"
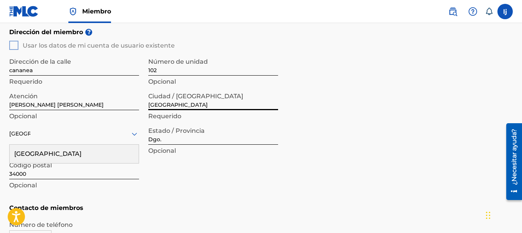
click at [94, 157] on div "[GEOGRAPHIC_DATA]" at bounding box center [74, 154] width 129 height 18
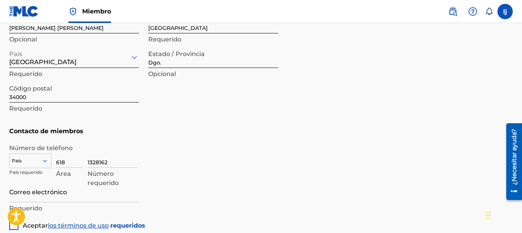
scroll to position [463, 0]
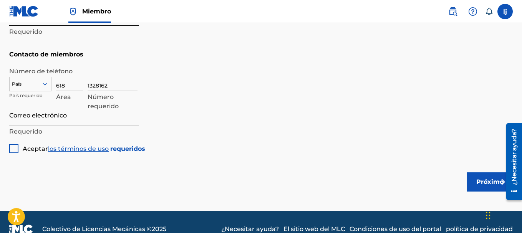
click at [15, 147] on div at bounding box center [13, 148] width 9 height 9
click at [481, 174] on button "Próximo" at bounding box center [489, 181] width 46 height 19
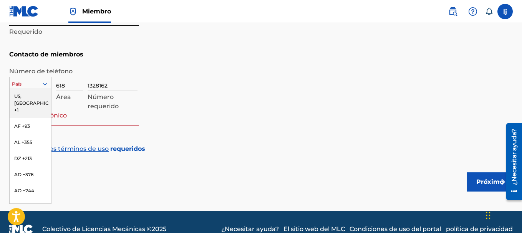
click at [26, 84] on div at bounding box center [30, 84] width 41 height 8
type input "52"
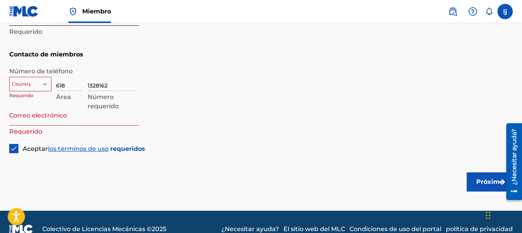
drag, startPoint x: 192, startPoint y: 79, endPoint x: 179, endPoint y: 83, distance: 13.0
click at [192, 79] on div "1328162 Número requerido" at bounding box center [300, 86] width 425 height 35
click at [16, 83] on div at bounding box center [30, 84] width 41 height 8
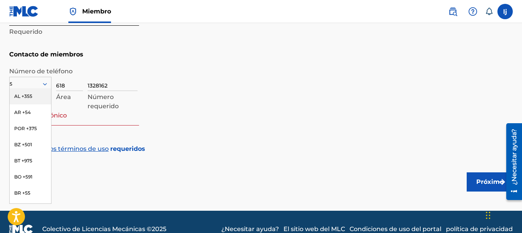
type input "52"
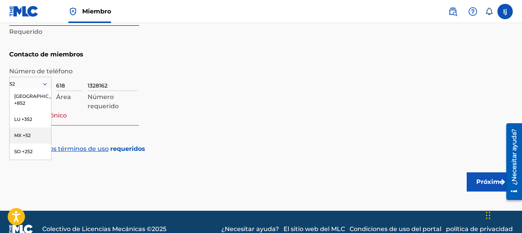
click at [13, 134] on div "MX +52" at bounding box center [30, 135] width 41 height 16
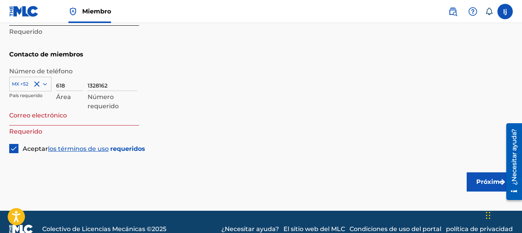
click at [67, 122] on input "Correo electrónico" at bounding box center [74, 115] width 130 height 22
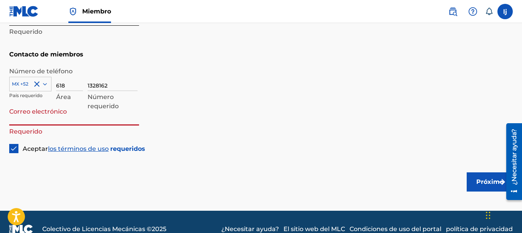
type input "[EMAIL_ADDRESS][DOMAIN_NAME]"
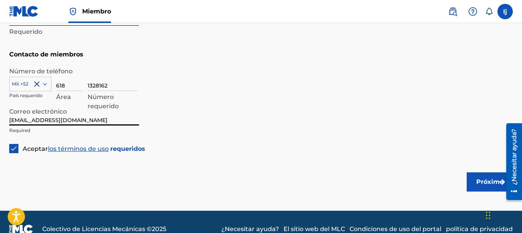
click at [488, 181] on font "Próximo" at bounding box center [489, 181] width 27 height 7
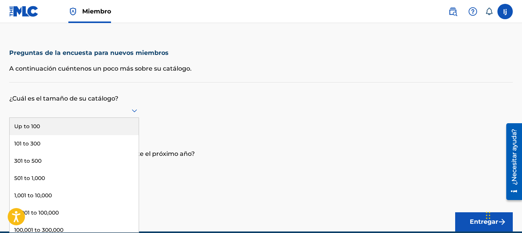
click at [76, 111] on div at bounding box center [74, 111] width 130 height 10
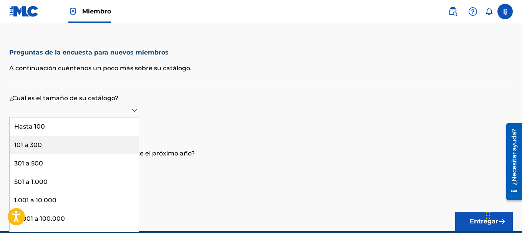
click at [60, 145] on div "101 a 300" at bounding box center [74, 145] width 129 height 18
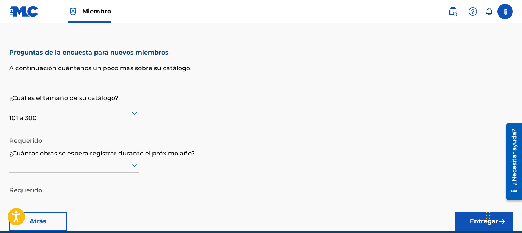
scroll to position [36, 0]
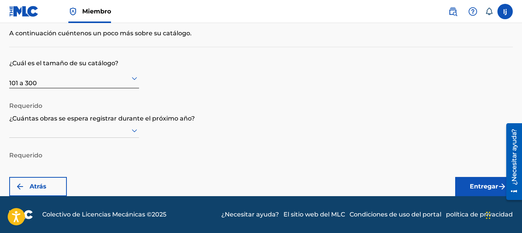
click at [59, 138] on div at bounding box center [74, 130] width 130 height 15
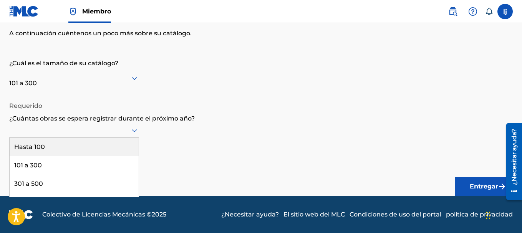
click at [50, 150] on div "Hasta 100" at bounding box center [74, 147] width 129 height 18
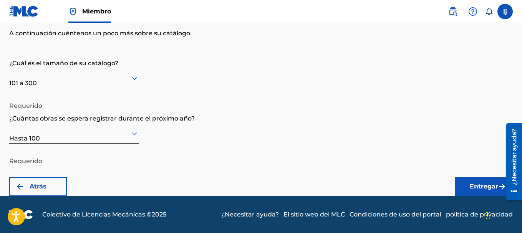
click at [476, 183] on font "Entregar" at bounding box center [483, 186] width 28 height 7
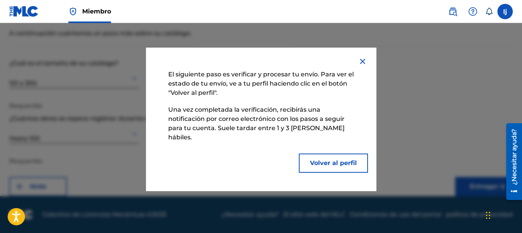
click at [329, 159] on font "Volver al perfil" at bounding box center [333, 162] width 47 height 7
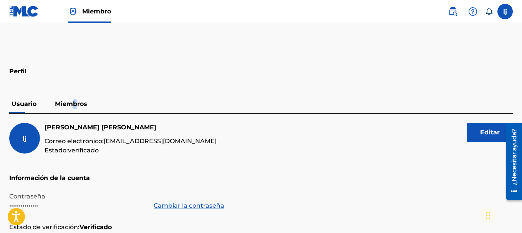
click at [76, 104] on font "Miembros" at bounding box center [71, 103] width 32 height 7
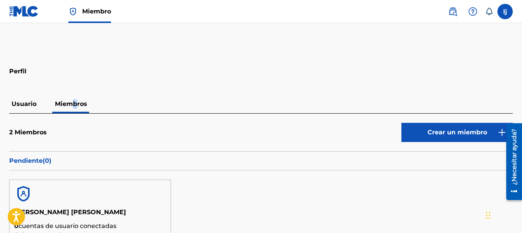
click at [455, 9] on img at bounding box center [452, 11] width 9 height 9
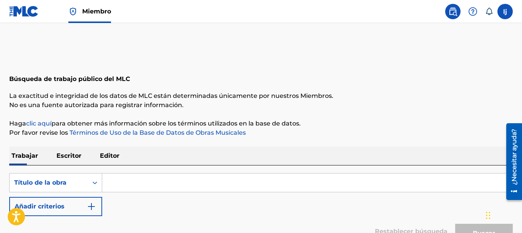
scroll to position [38, 0]
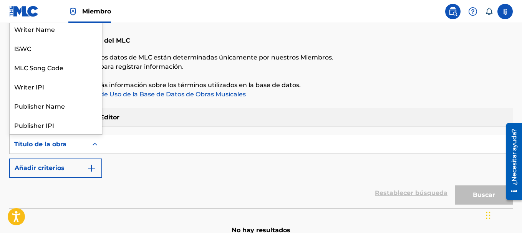
click at [68, 141] on div "Título de la obra" at bounding box center [48, 144] width 69 height 9
click at [154, 140] on input "Formulario de búsqueda" at bounding box center [307, 144] width 410 height 18
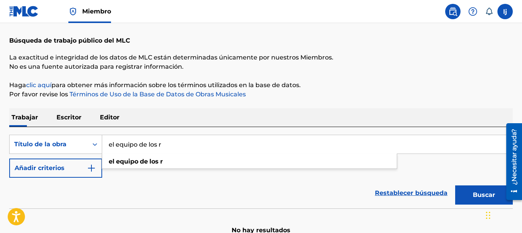
type input "el equipo de los r"
click at [455, 185] on button "Buscar" at bounding box center [484, 194] width 58 height 19
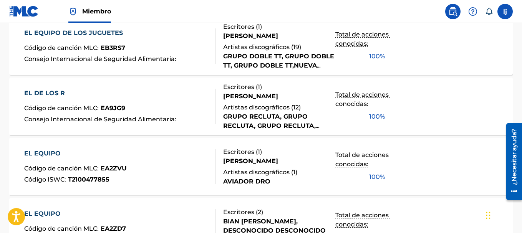
scroll to position [230, 0]
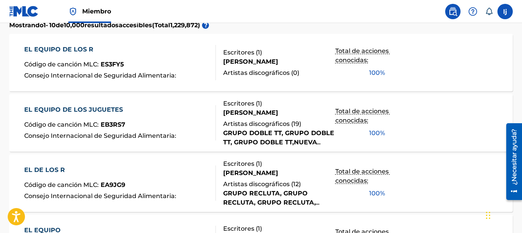
click at [54, 47] on font "EL EQUIPO DE LOS R" at bounding box center [58, 49] width 69 height 7
